Goal: Obtain resource: Download file/media

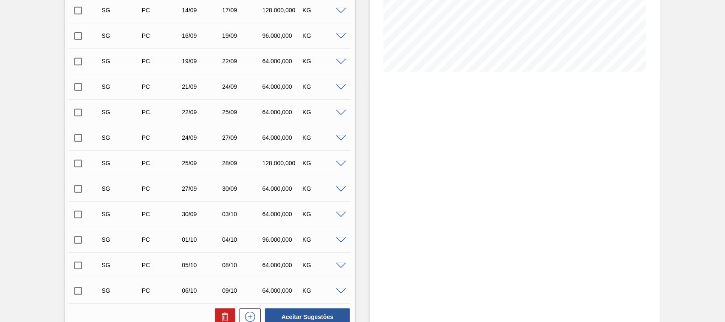
scroll to position [343, 0]
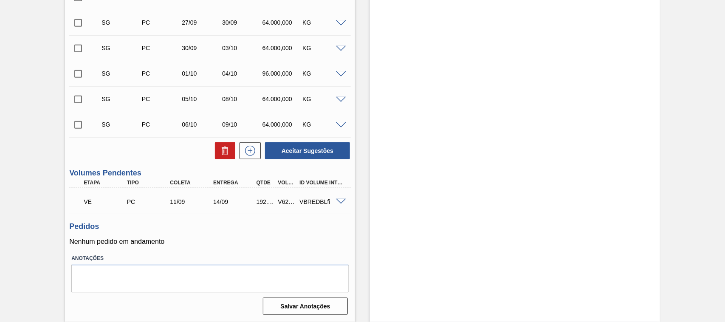
click at [338, 200] on span at bounding box center [341, 202] width 10 height 6
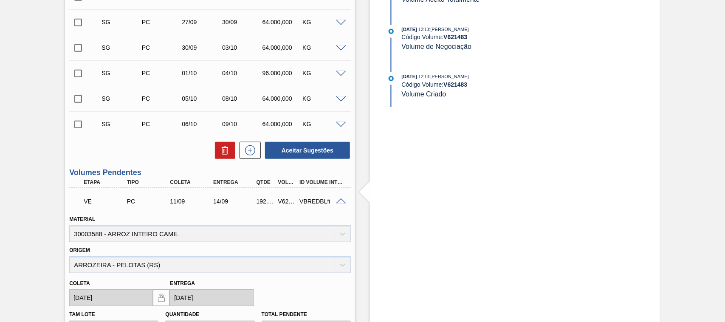
scroll to position [432, 0]
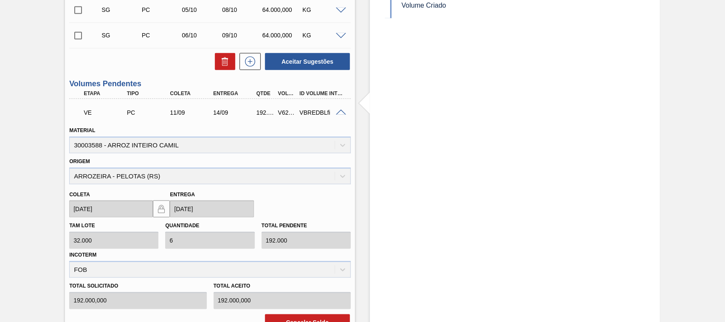
click at [338, 117] on div "VE PC 11/09 14/09 192.000,000 V621483 VBREDBLfi" at bounding box center [210, 111] width 282 height 21
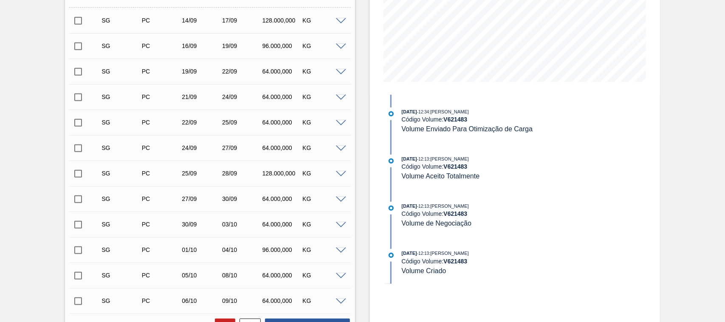
scroll to position [0, 0]
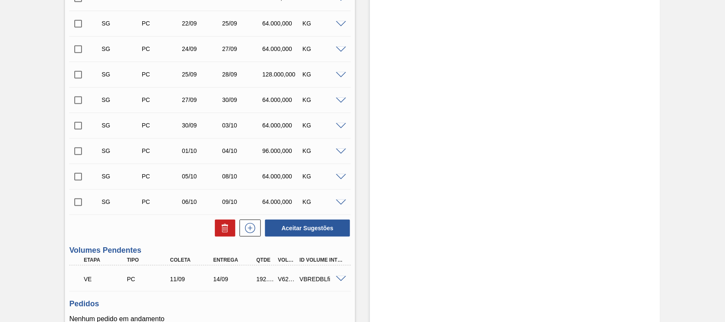
scroll to position [343, 0]
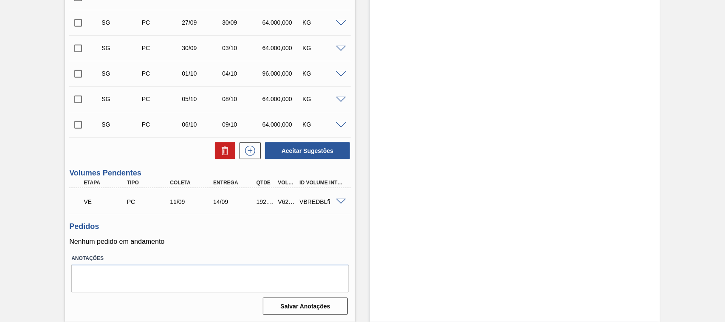
click at [285, 200] on div "V621483" at bounding box center [287, 201] width 22 height 7
copy div "V621483"
click at [338, 202] on span at bounding box center [341, 202] width 10 height 6
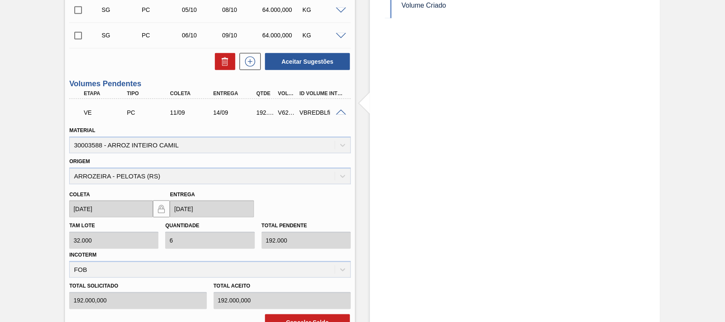
scroll to position [476, 0]
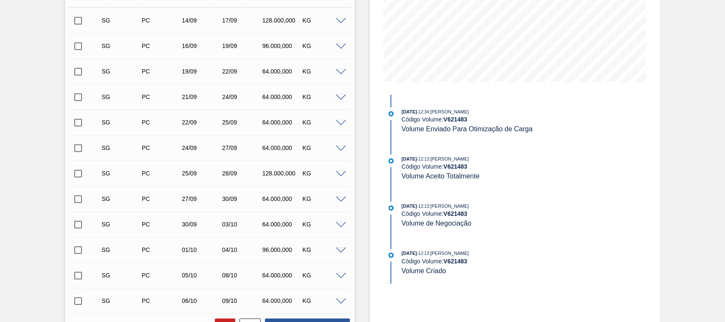
scroll to position [0, 0]
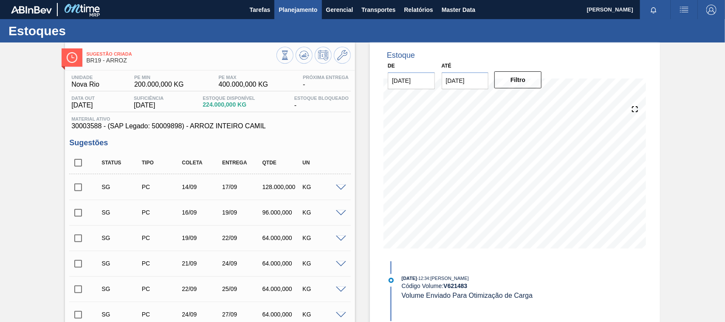
click at [289, 8] on span "Planejamento" at bounding box center [298, 10] width 39 height 10
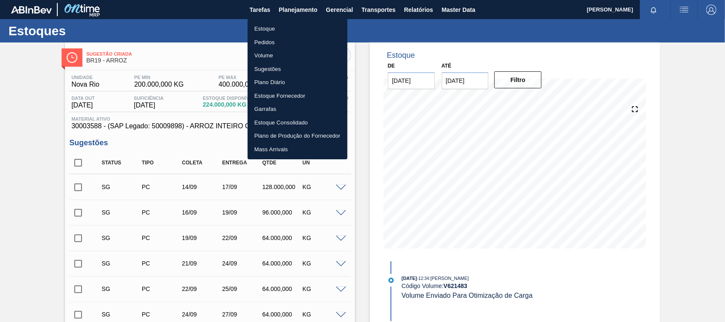
click at [270, 31] on li "Estoque" at bounding box center [298, 29] width 100 height 14
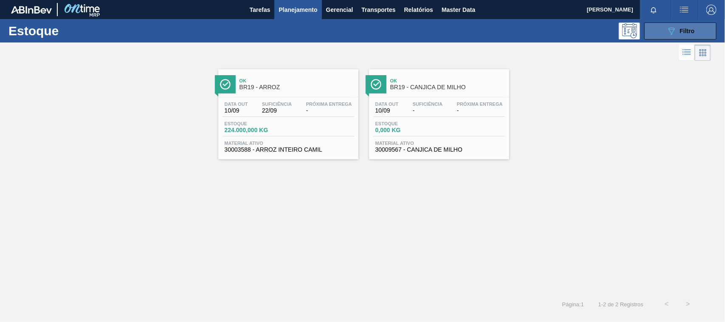
click at [672, 34] on icon "089F7B8B-B2A5-4AFE-B5C0-19BA573D28AC" at bounding box center [671, 31] width 10 height 10
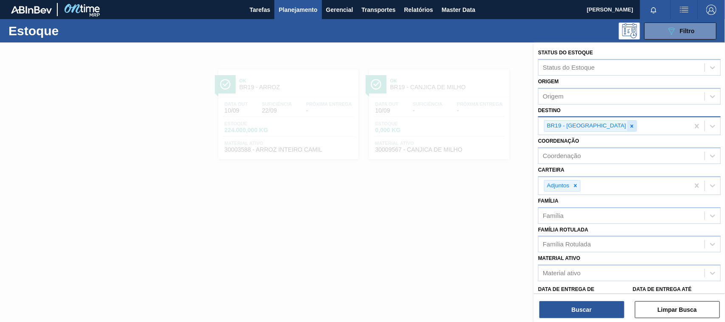
click at [629, 125] on icon at bounding box center [632, 126] width 6 height 6
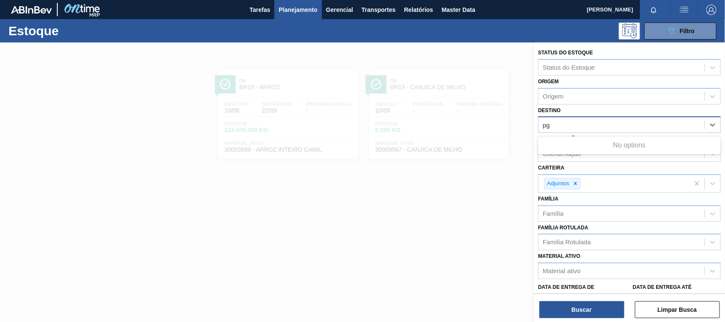
type input "p"
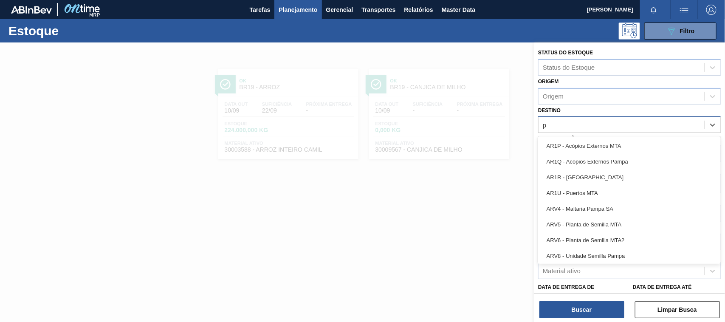
type input "po"
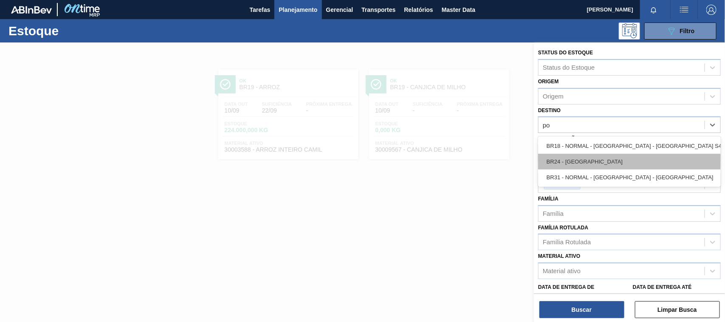
click at [584, 157] on div "BR24 - [GEOGRAPHIC_DATA]" at bounding box center [629, 162] width 183 height 16
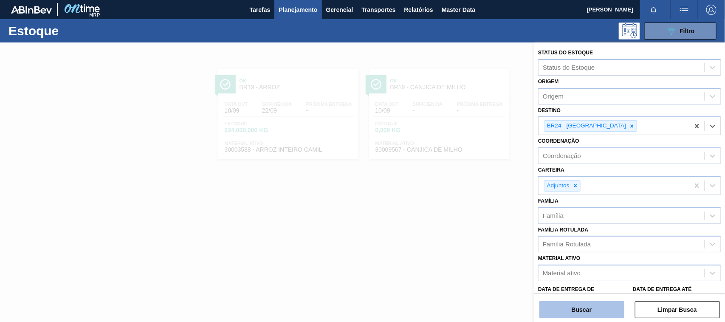
click at [578, 308] on button "Buscar" at bounding box center [581, 309] width 85 height 17
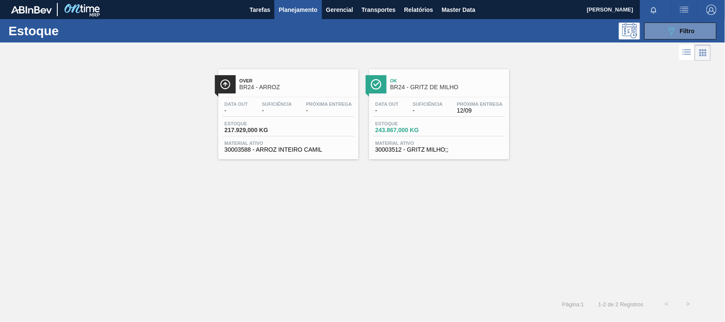
click at [407, 86] on span "BR24 - GRITZ DE MILHO" at bounding box center [447, 87] width 115 height 6
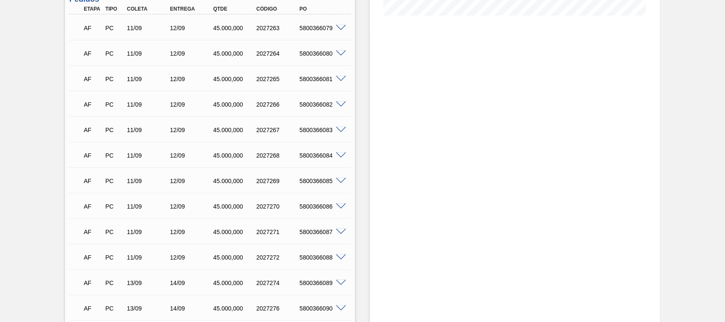
scroll to position [189, 0]
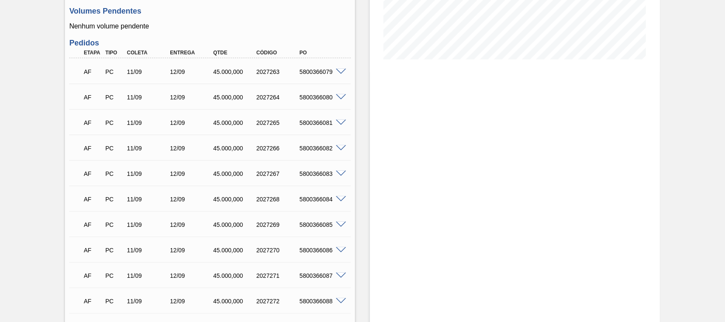
click at [169, 70] on div "12/09" at bounding box center [192, 71] width 48 height 7
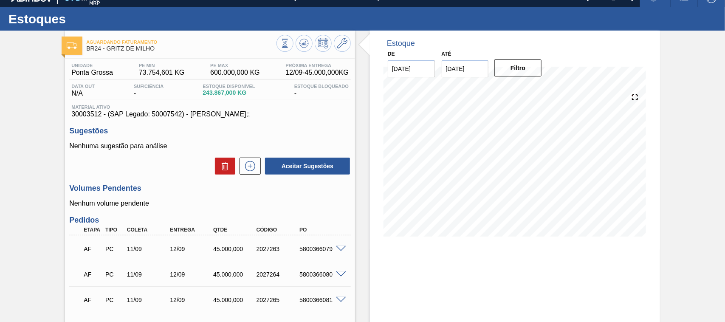
scroll to position [0, 0]
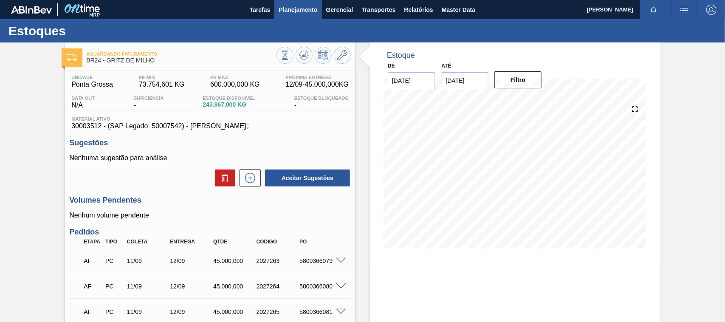
click at [294, 8] on span "Planejamento" at bounding box center [298, 10] width 39 height 10
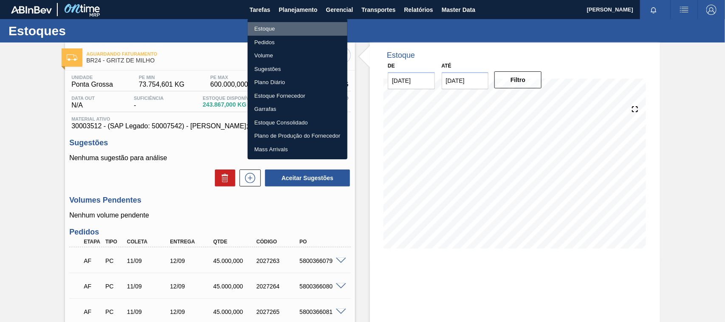
click at [270, 31] on li "Estoque" at bounding box center [298, 29] width 100 height 14
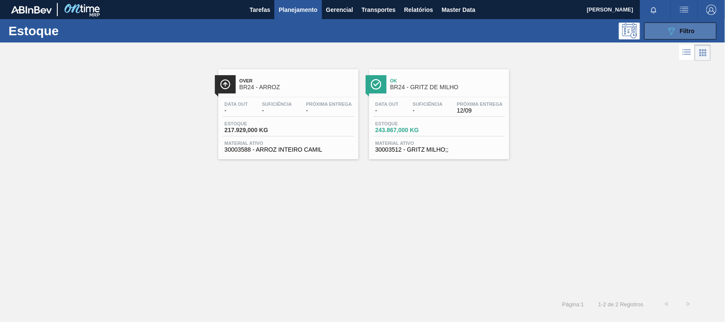
click at [678, 25] on button "089F7B8B-B2A5-4AFE-B5C0-19BA573D28AC Filtro" at bounding box center [680, 31] width 72 height 17
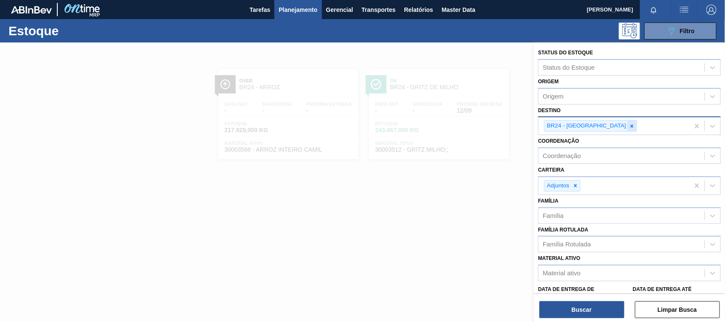
click at [629, 127] on icon at bounding box center [632, 126] width 6 height 6
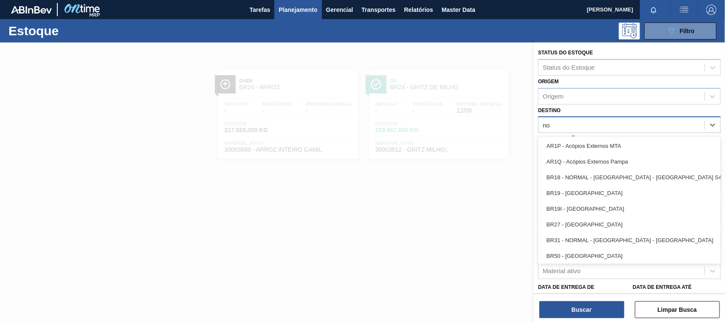
type input "nov"
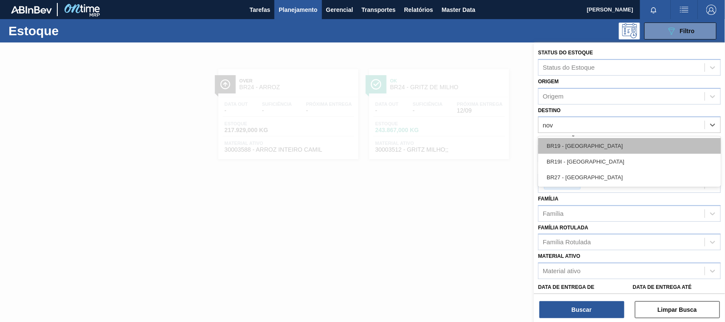
click at [585, 147] on div "BR19 - [GEOGRAPHIC_DATA]" at bounding box center [629, 146] width 183 height 16
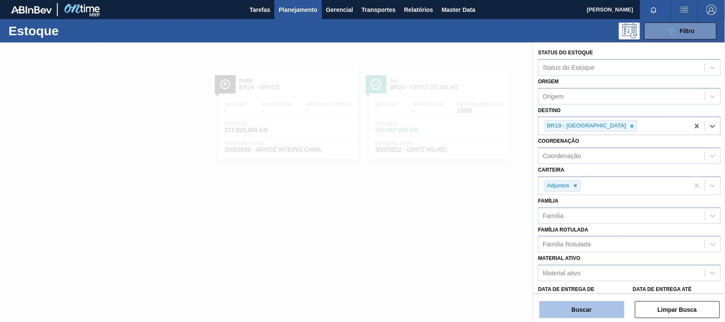
click at [599, 307] on button "Buscar" at bounding box center [581, 309] width 85 height 17
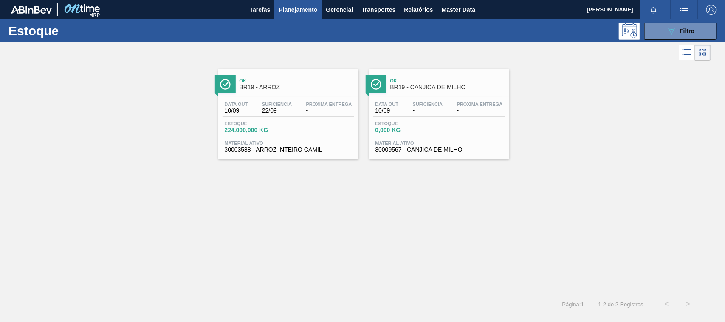
click at [292, 86] on span "BR19 - ARROZ" at bounding box center [297, 87] width 115 height 6
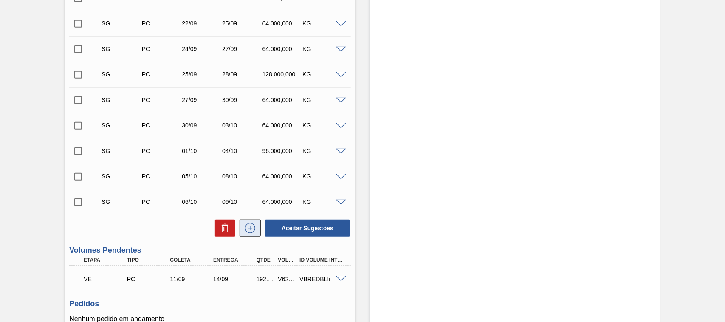
scroll to position [343, 0]
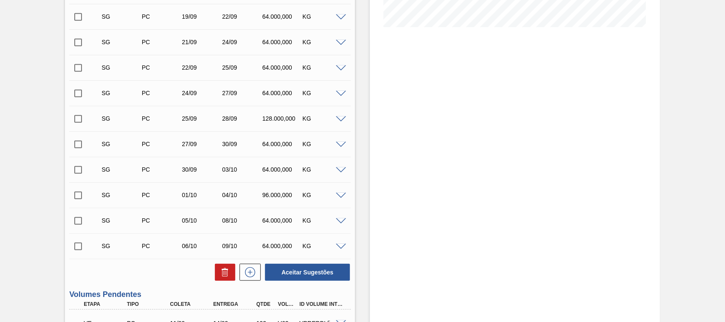
scroll to position [309, 0]
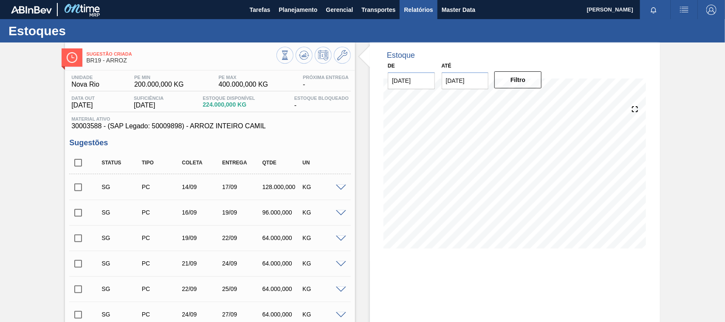
click at [425, 9] on span "Relatórios" at bounding box center [418, 10] width 29 height 10
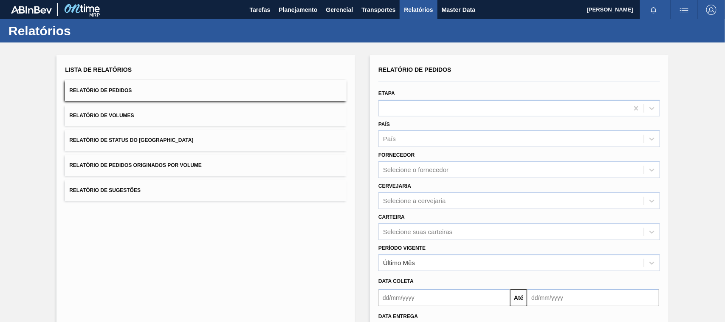
click at [213, 164] on button "Relatório de Pedidos Originados por Volume" at bounding box center [206, 165] width 282 height 21
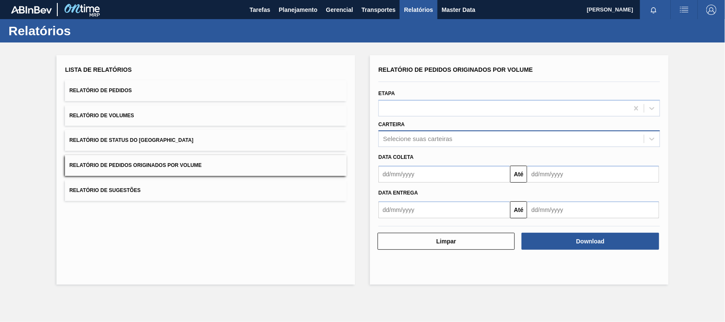
click at [417, 140] on div "Selecione suas carteiras" at bounding box center [417, 139] width 69 height 7
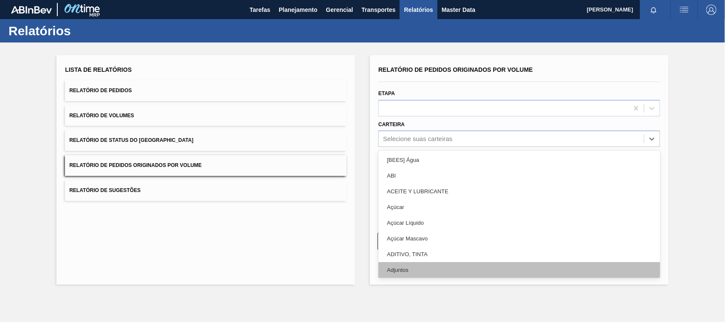
click at [413, 273] on div "Adjuntos" at bounding box center [519, 270] width 282 height 16
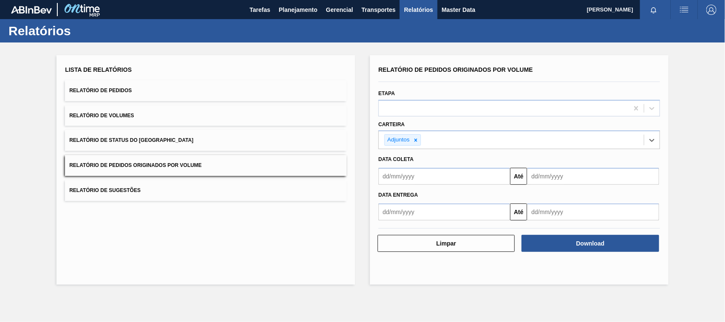
click at [420, 178] on input "text" at bounding box center [444, 176] width 132 height 17
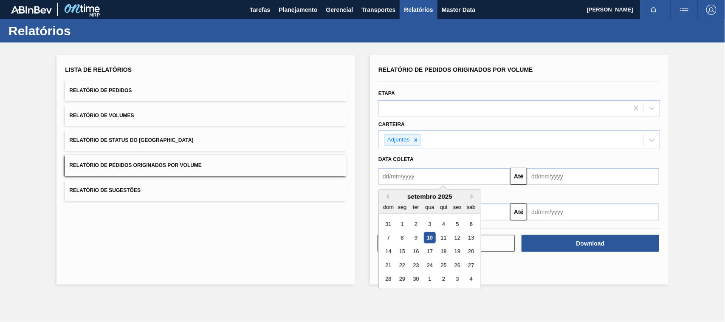
type input "[DATE]"
click at [430, 222] on div "1" at bounding box center [429, 223] width 11 height 11
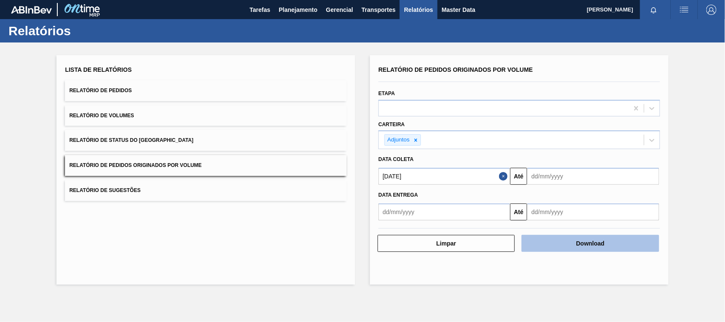
click at [578, 247] on button "Download" at bounding box center [590, 243] width 137 height 17
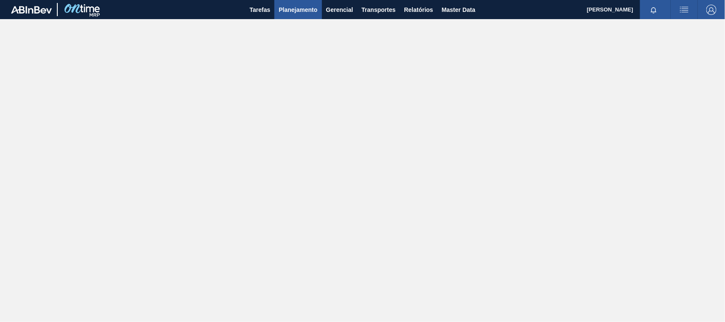
click at [304, 8] on span "Planejamento" at bounding box center [298, 10] width 39 height 10
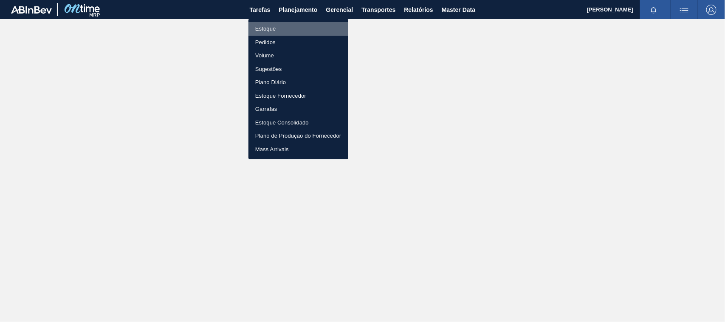
click at [268, 28] on li "Estoque" at bounding box center [298, 29] width 100 height 14
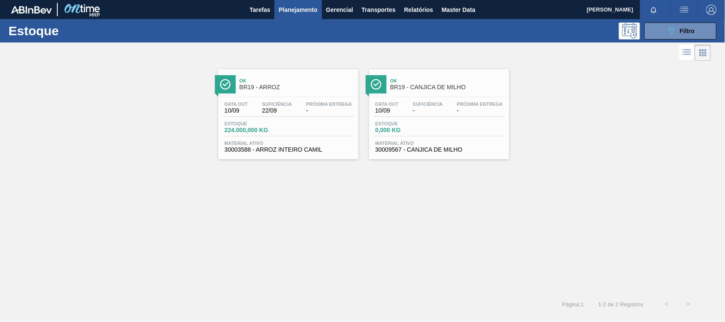
click at [271, 82] on span "Ok" at bounding box center [297, 80] width 115 height 5
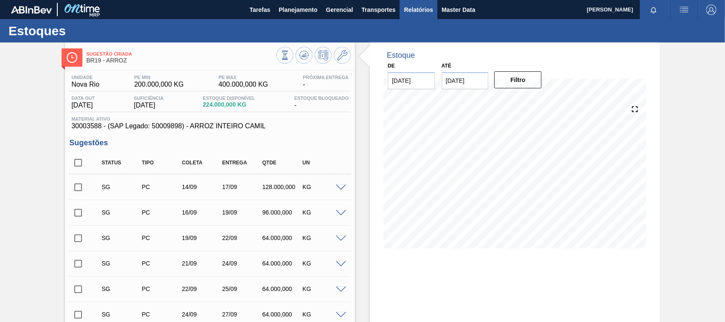
click at [416, 13] on span "Relatórios" at bounding box center [418, 10] width 29 height 10
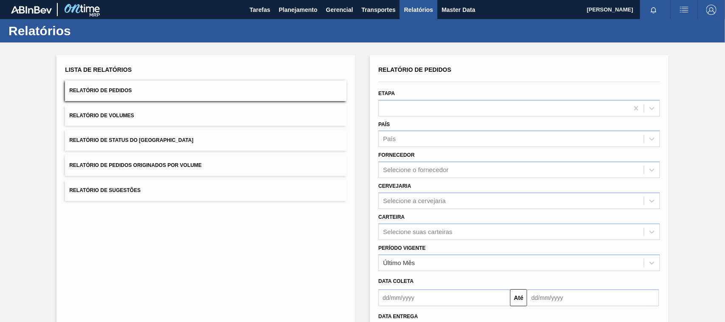
click at [187, 163] on span "Relatório de Pedidos Originados por Volume" at bounding box center [135, 165] width 133 height 6
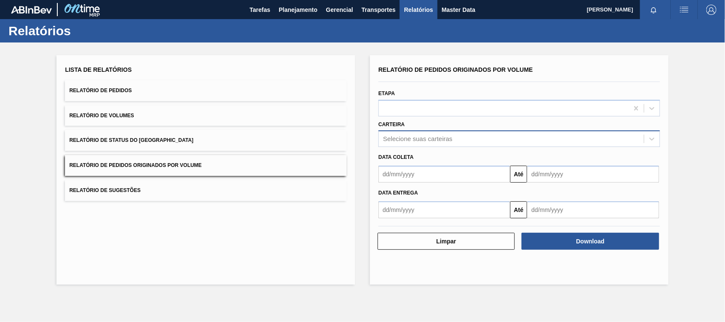
click at [412, 139] on div "Selecione suas carteiras" at bounding box center [417, 139] width 69 height 7
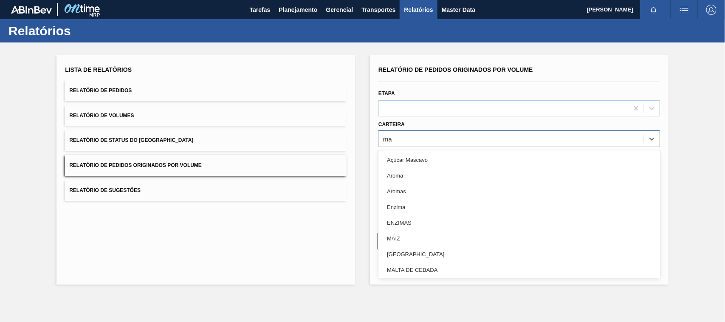
type input "mal"
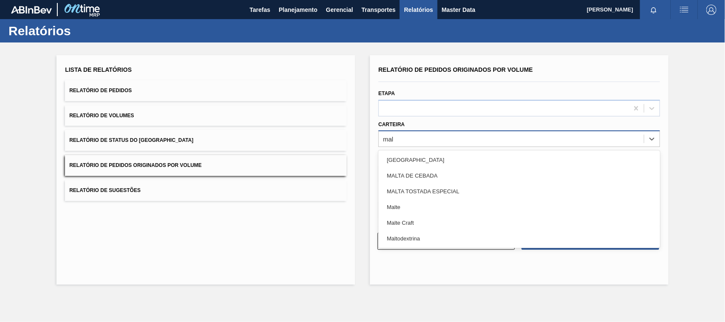
click at [395, 203] on div "Malte" at bounding box center [519, 207] width 282 height 16
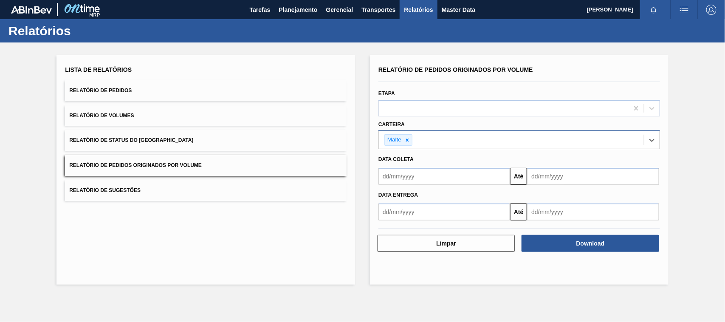
click at [419, 177] on input "text" at bounding box center [444, 176] width 132 height 17
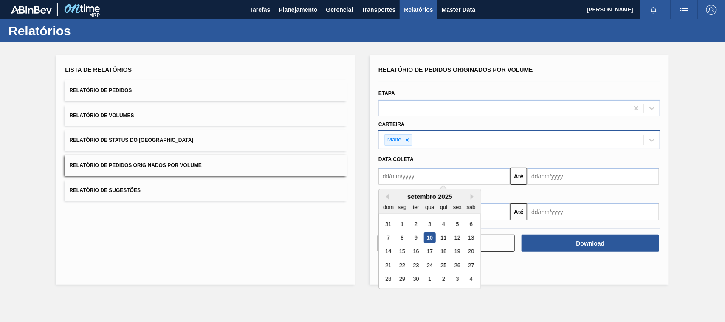
type input "01/01/2025"
click at [432, 224] on div "1" at bounding box center [429, 223] width 11 height 11
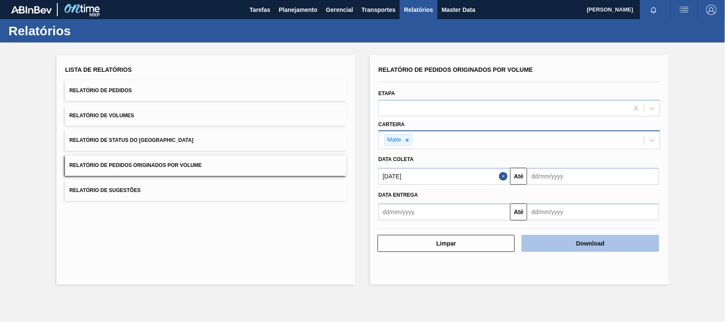
click at [580, 241] on button "Download" at bounding box center [590, 243] width 137 height 17
click at [411, 138] on div at bounding box center [407, 140] width 9 height 11
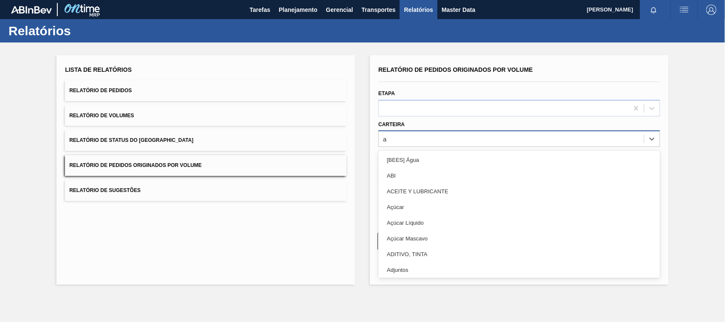
type input "ad"
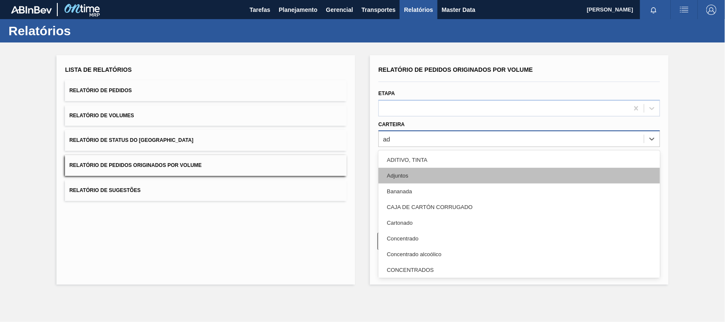
click at [401, 178] on div "Adjuntos" at bounding box center [519, 176] width 282 height 16
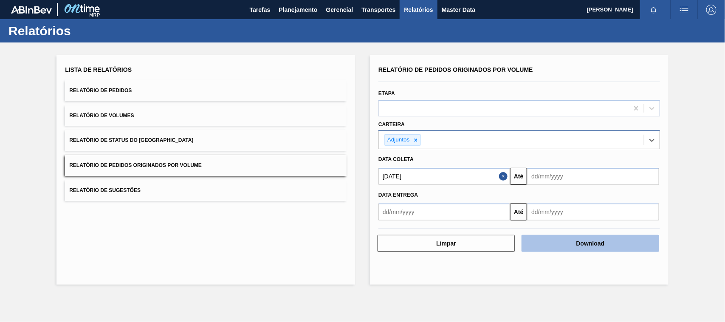
click at [561, 248] on button "Download" at bounding box center [590, 243] width 137 height 17
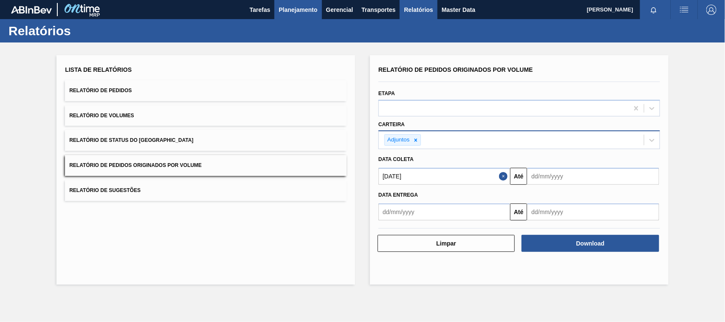
click at [298, 6] on span "Planejamento" at bounding box center [298, 10] width 39 height 10
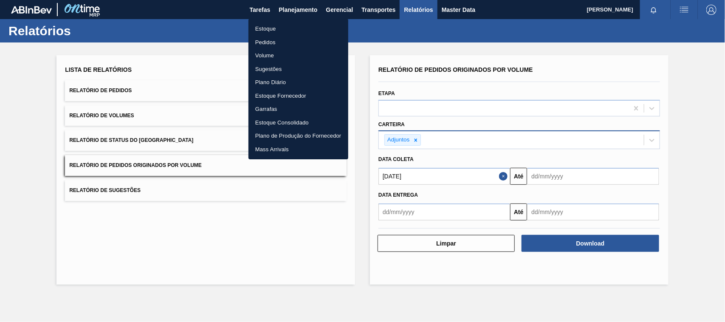
click at [271, 28] on li "Estoque" at bounding box center [298, 29] width 100 height 14
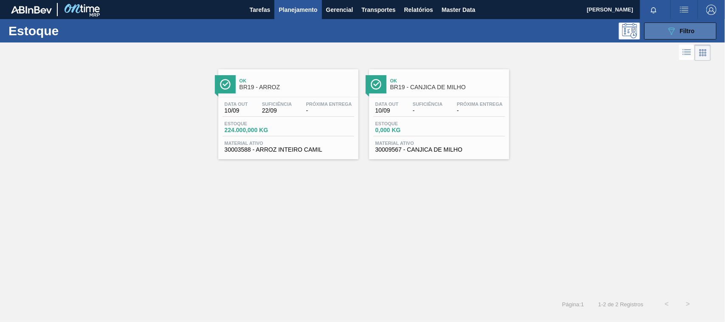
click at [671, 35] on icon "089F7B8B-B2A5-4AFE-B5C0-19BA573D28AC" at bounding box center [671, 31] width 10 height 10
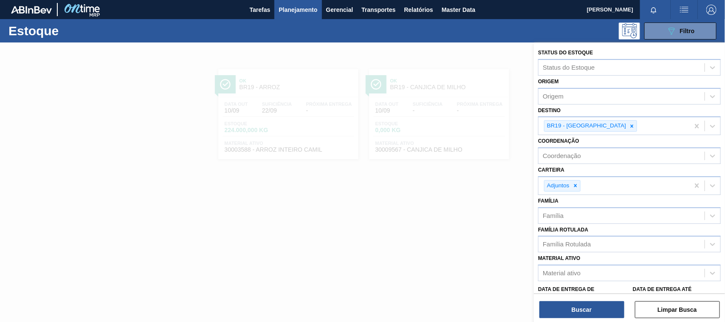
click at [463, 99] on div at bounding box center [362, 203] width 725 height 322
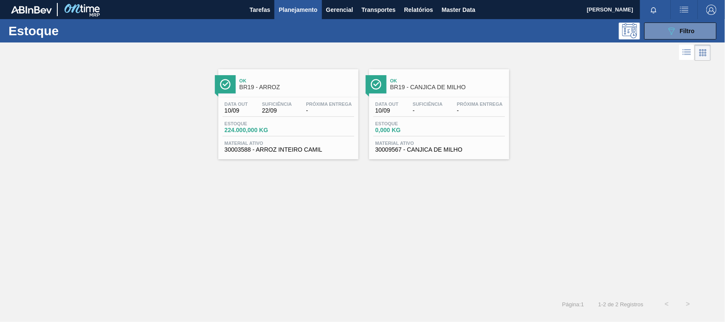
click at [308, 106] on span "Próxima Entrega" at bounding box center [329, 104] width 46 height 5
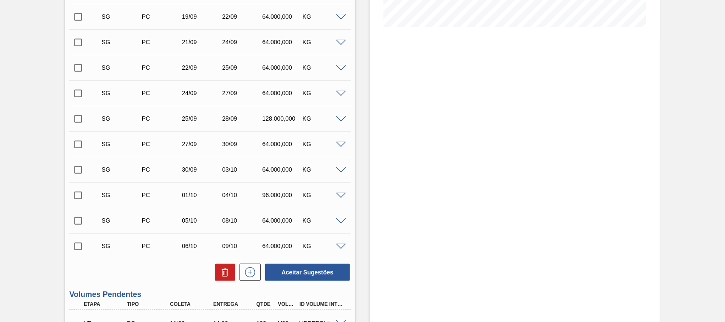
scroll to position [343, 0]
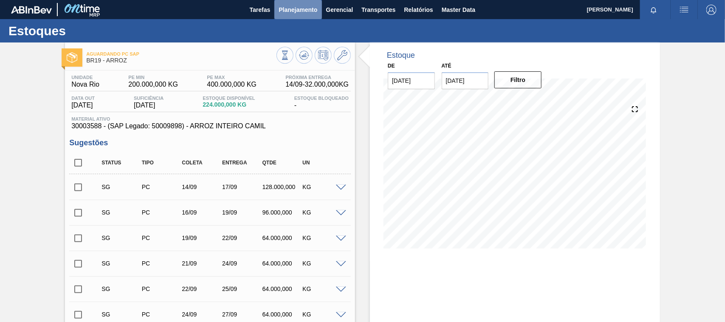
click at [302, 10] on span "Planejamento" at bounding box center [298, 10] width 39 height 10
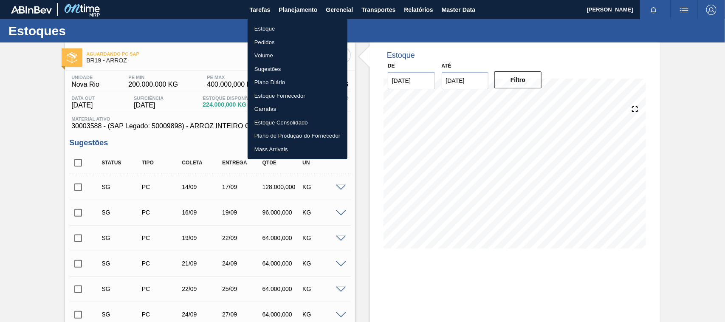
click at [272, 28] on li "Estoque" at bounding box center [298, 29] width 100 height 14
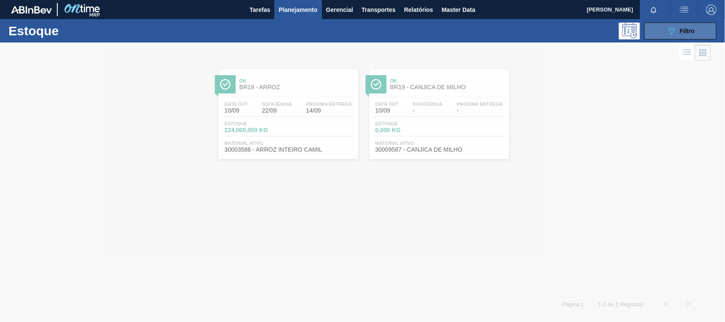
click at [693, 24] on button "089F7B8B-B2A5-4AFE-B5C0-19BA573D28AC Filtro" at bounding box center [680, 31] width 72 height 17
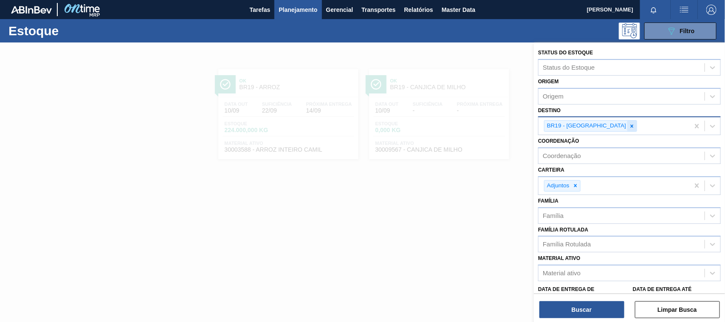
click at [629, 126] on icon at bounding box center [632, 126] width 6 height 6
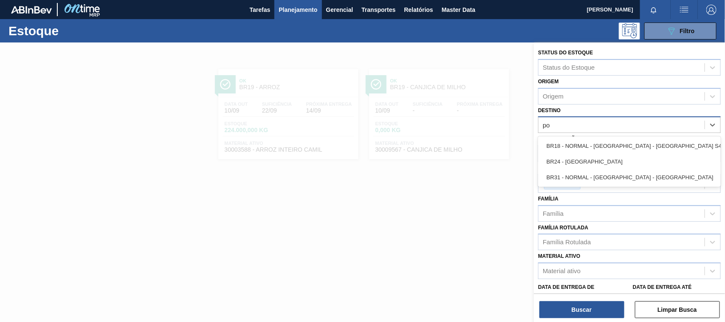
type input "pon"
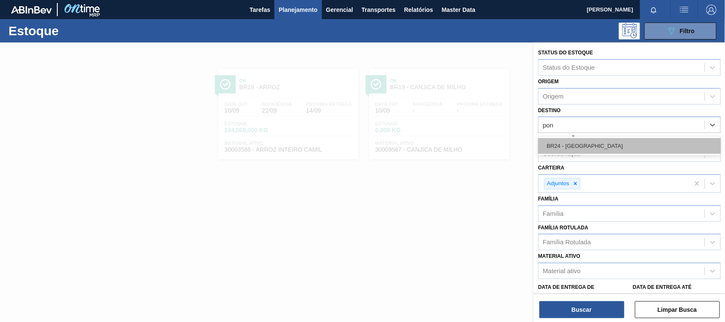
click at [580, 146] on div "BR24 - Ponta Grossa" at bounding box center [629, 146] width 183 height 16
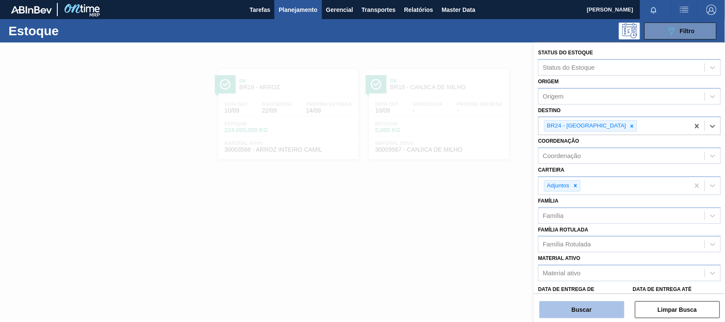
click at [593, 303] on button "Buscar" at bounding box center [581, 309] width 85 height 17
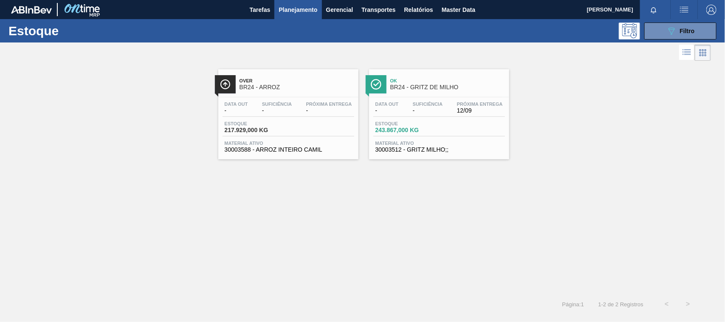
click at [434, 86] on span "BR24 - GRITZ DE MILHO" at bounding box center [447, 87] width 115 height 6
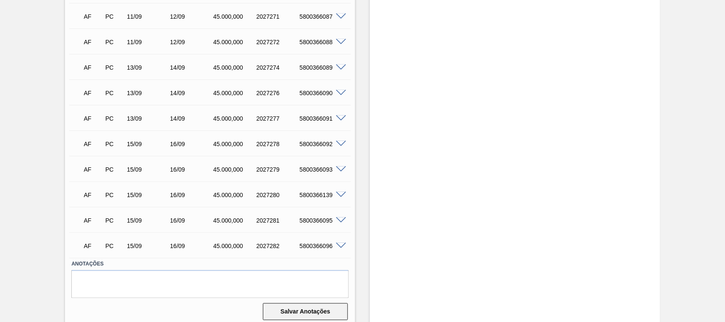
scroll to position [455, 0]
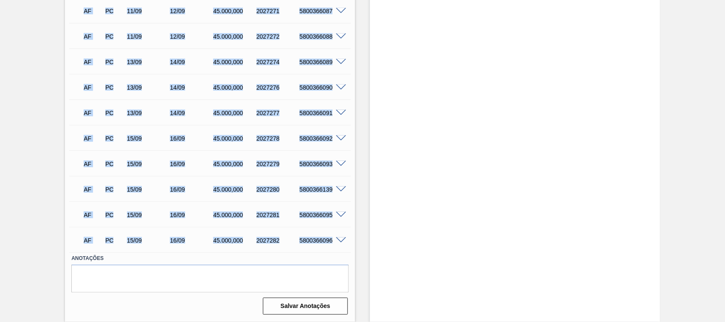
drag, startPoint x: 83, startPoint y: 29, endPoint x: 331, endPoint y: 240, distance: 326.0
click at [331, 240] on div "AF PC 11/09 12/09 45.000,000 2027263 5800366079 Material 30003512 - GRITZ MILHO…" at bounding box center [210, 23] width 282 height 459
copy div "AF PC 11/09 12/09 45.000,000 2027263 5800366079 Material 30003512 - GRITZ MILHO…"
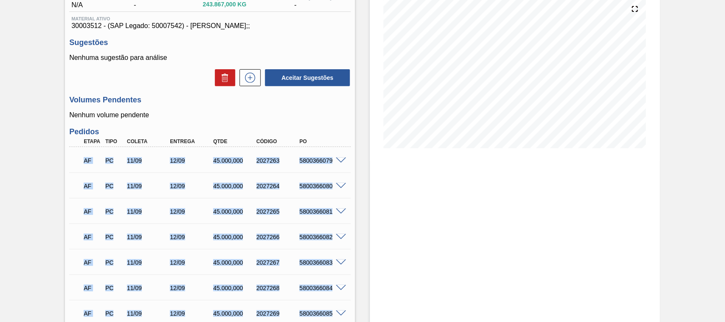
scroll to position [0, 0]
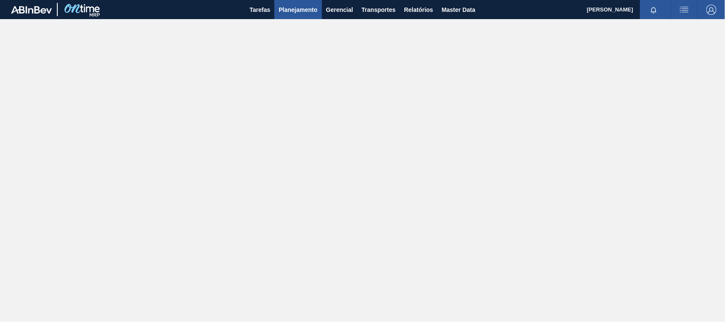
click at [294, 9] on span "Planejamento" at bounding box center [298, 10] width 39 height 10
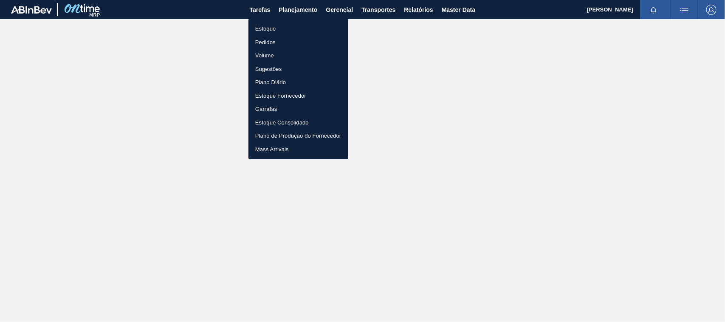
click at [272, 28] on li "Estoque" at bounding box center [298, 29] width 100 height 14
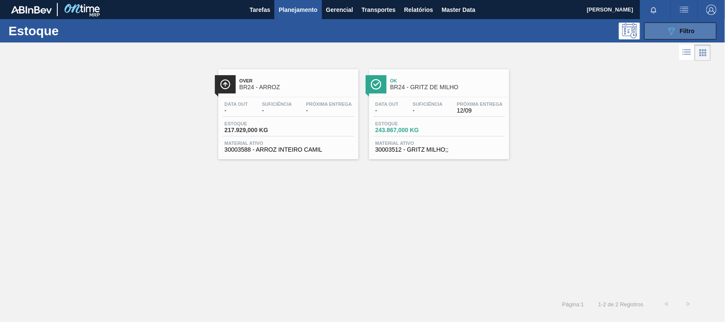
click at [664, 28] on button "089F7B8B-B2A5-4AFE-B5C0-19BA573D28AC Filtro" at bounding box center [680, 31] width 72 height 17
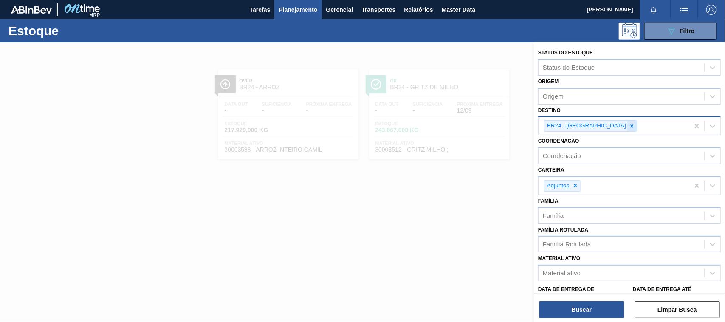
click at [629, 128] on icon at bounding box center [632, 126] width 6 height 6
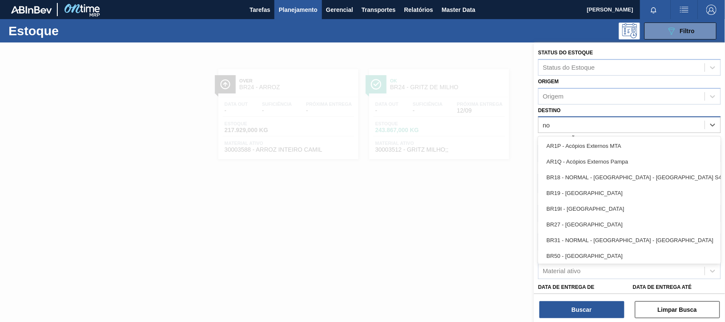
type input "nov"
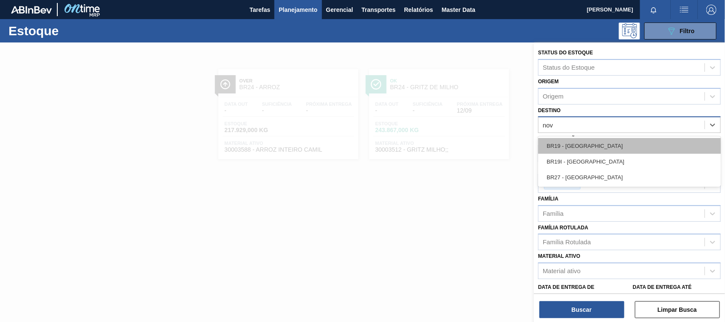
click at [580, 147] on div "BR19 - [GEOGRAPHIC_DATA]" at bounding box center [629, 146] width 183 height 16
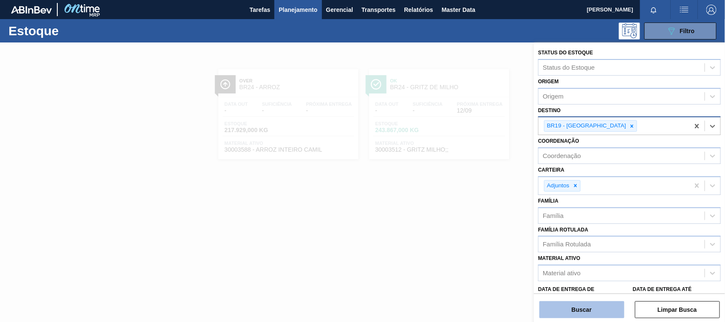
click at [590, 311] on button "Buscar" at bounding box center [581, 309] width 85 height 17
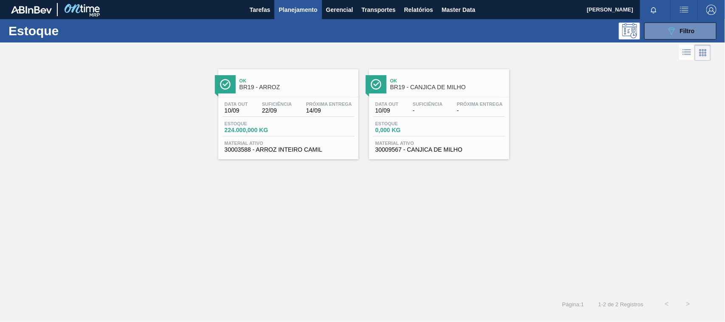
click at [297, 87] on span "BR19 - ARROZ" at bounding box center [297, 87] width 115 height 6
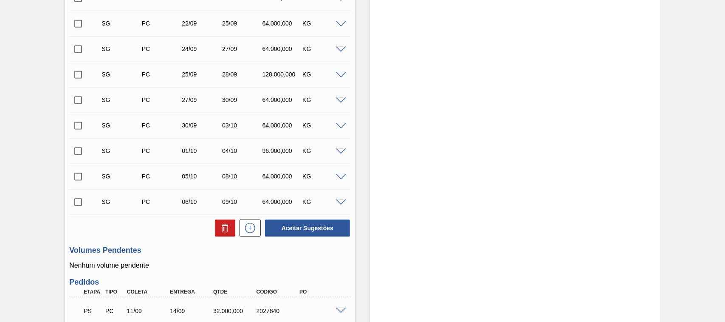
scroll to position [464, 0]
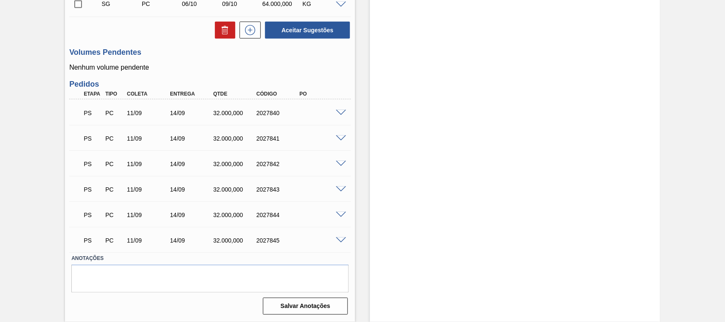
click at [340, 115] on span at bounding box center [341, 113] width 10 height 6
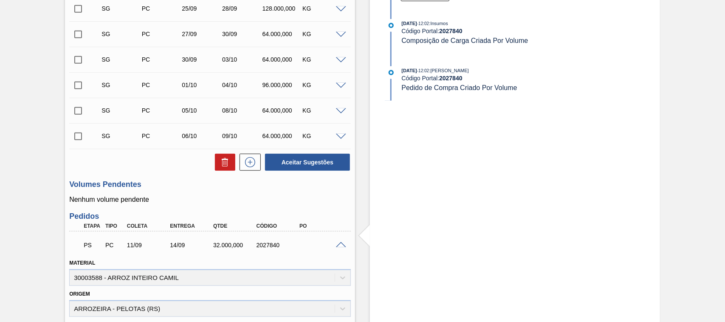
scroll to position [553, 0]
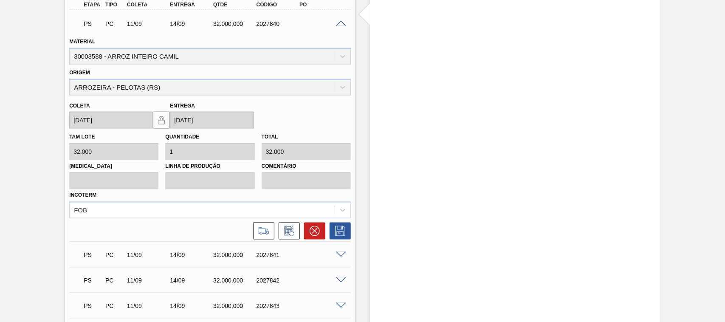
click at [339, 26] on span at bounding box center [341, 24] width 10 height 6
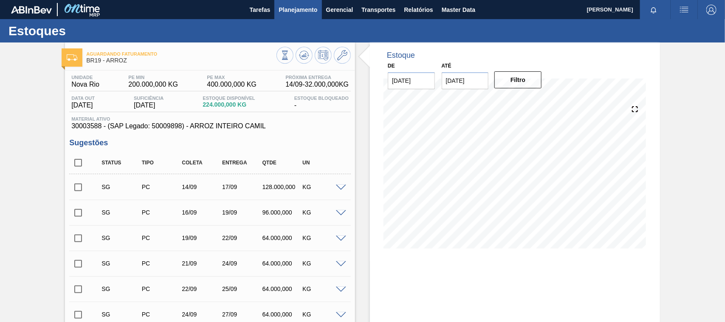
click at [310, 5] on span "Planejamento" at bounding box center [298, 10] width 39 height 10
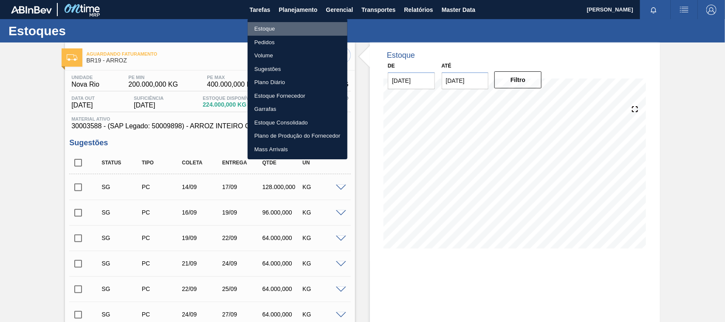
click at [274, 31] on li "Estoque" at bounding box center [298, 29] width 100 height 14
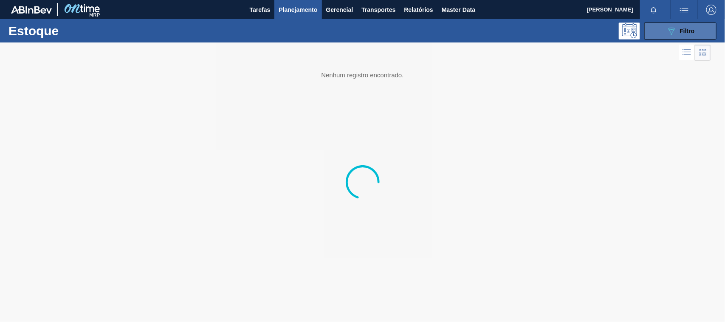
click at [684, 31] on span "Filtro" at bounding box center [687, 31] width 15 height 7
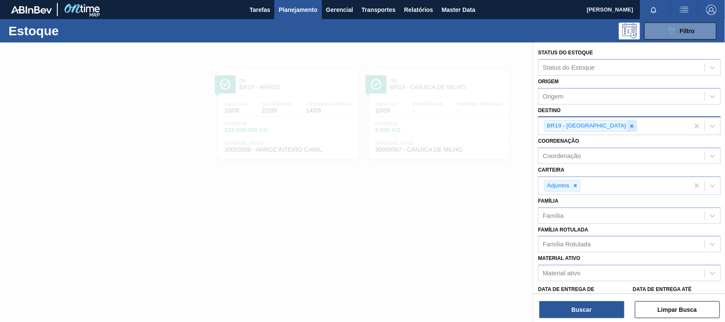
click at [629, 125] on icon at bounding box center [632, 126] width 6 height 6
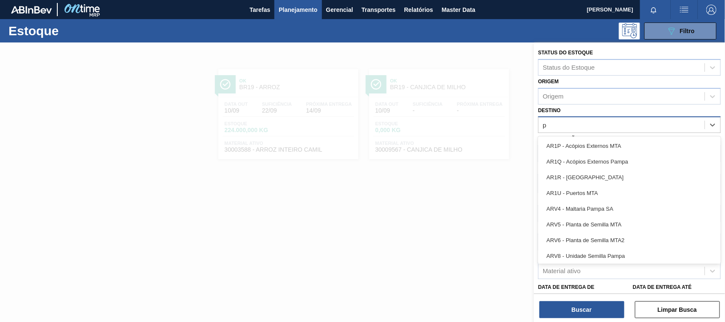
type input "po"
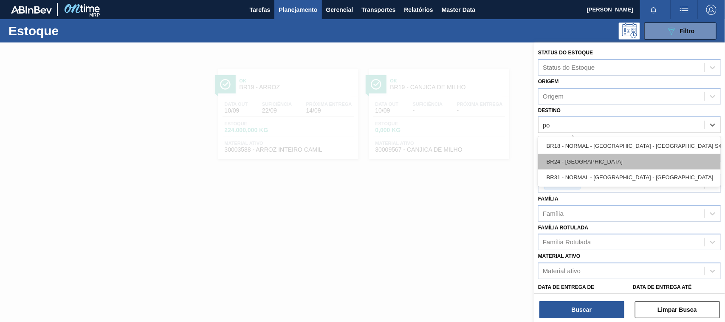
click at [585, 161] on div "BR24 - [GEOGRAPHIC_DATA]" at bounding box center [629, 162] width 183 height 16
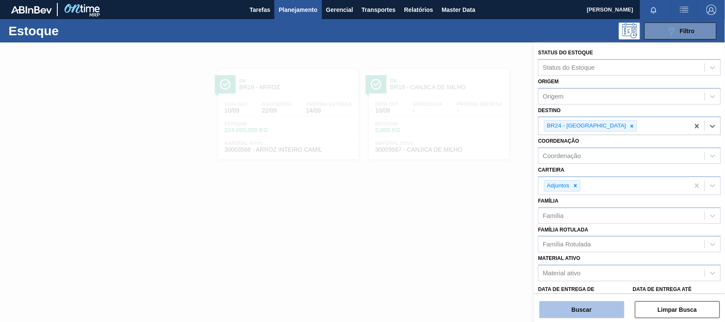
click at [585, 310] on button "Buscar" at bounding box center [581, 309] width 85 height 17
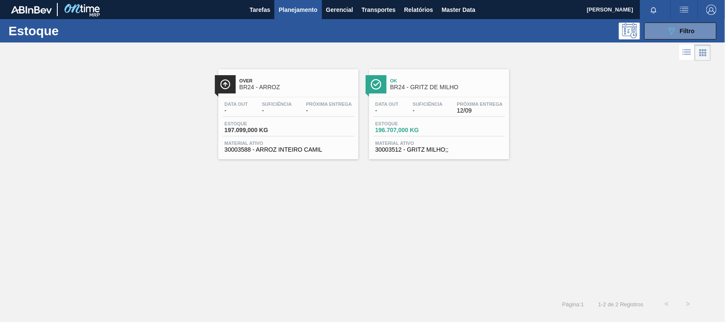
click at [398, 79] on span "Ok" at bounding box center [447, 80] width 115 height 5
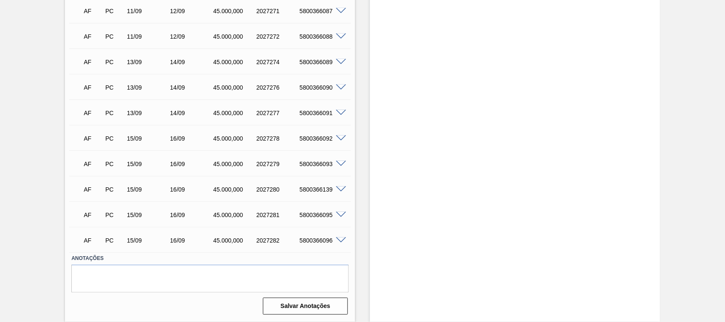
scroll to position [410, 0]
